Goal: Find specific page/section: Find specific page/section

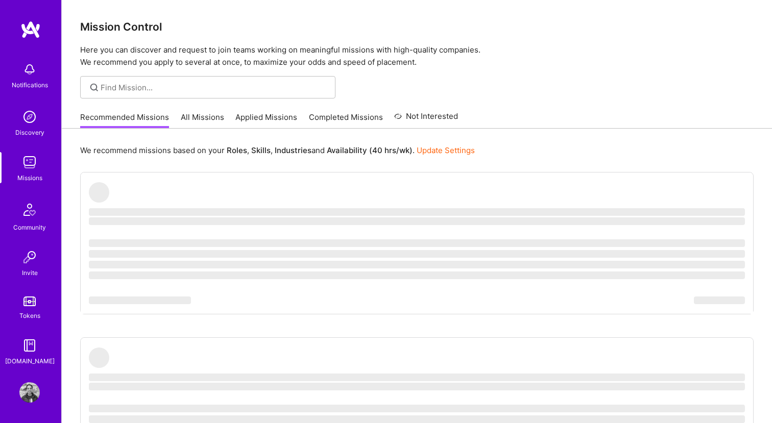
click at [204, 120] on link "All Missions" at bounding box center [202, 120] width 43 height 17
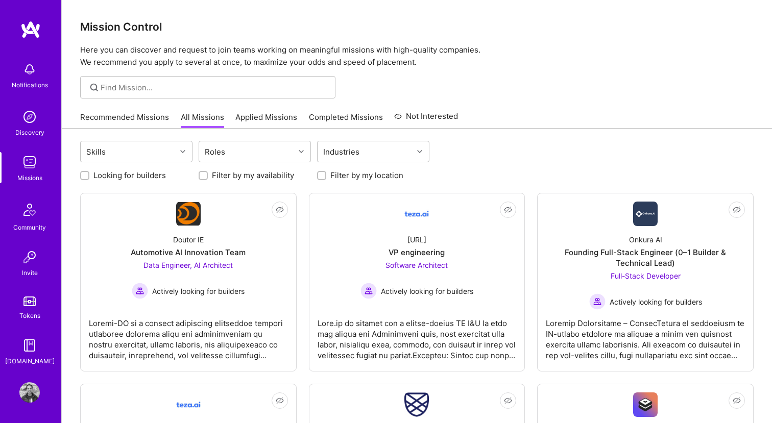
click at [255, 120] on link "Applied Missions" at bounding box center [266, 120] width 62 height 17
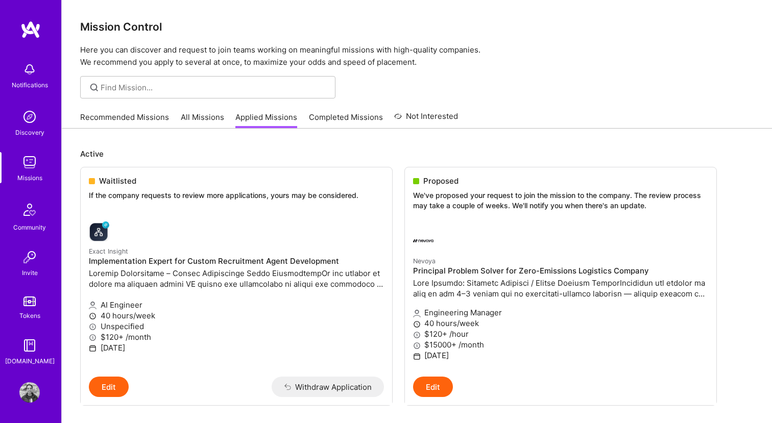
click at [509, 83] on div at bounding box center [417, 87] width 710 height 22
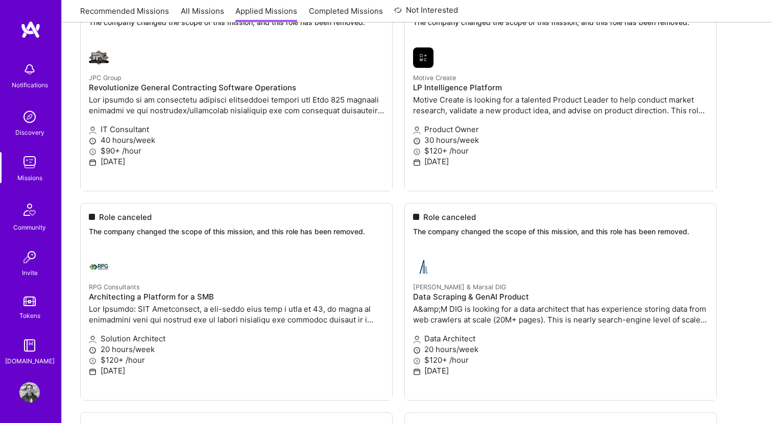
scroll to position [969, 0]
